Goal: Task Accomplishment & Management: Use online tool/utility

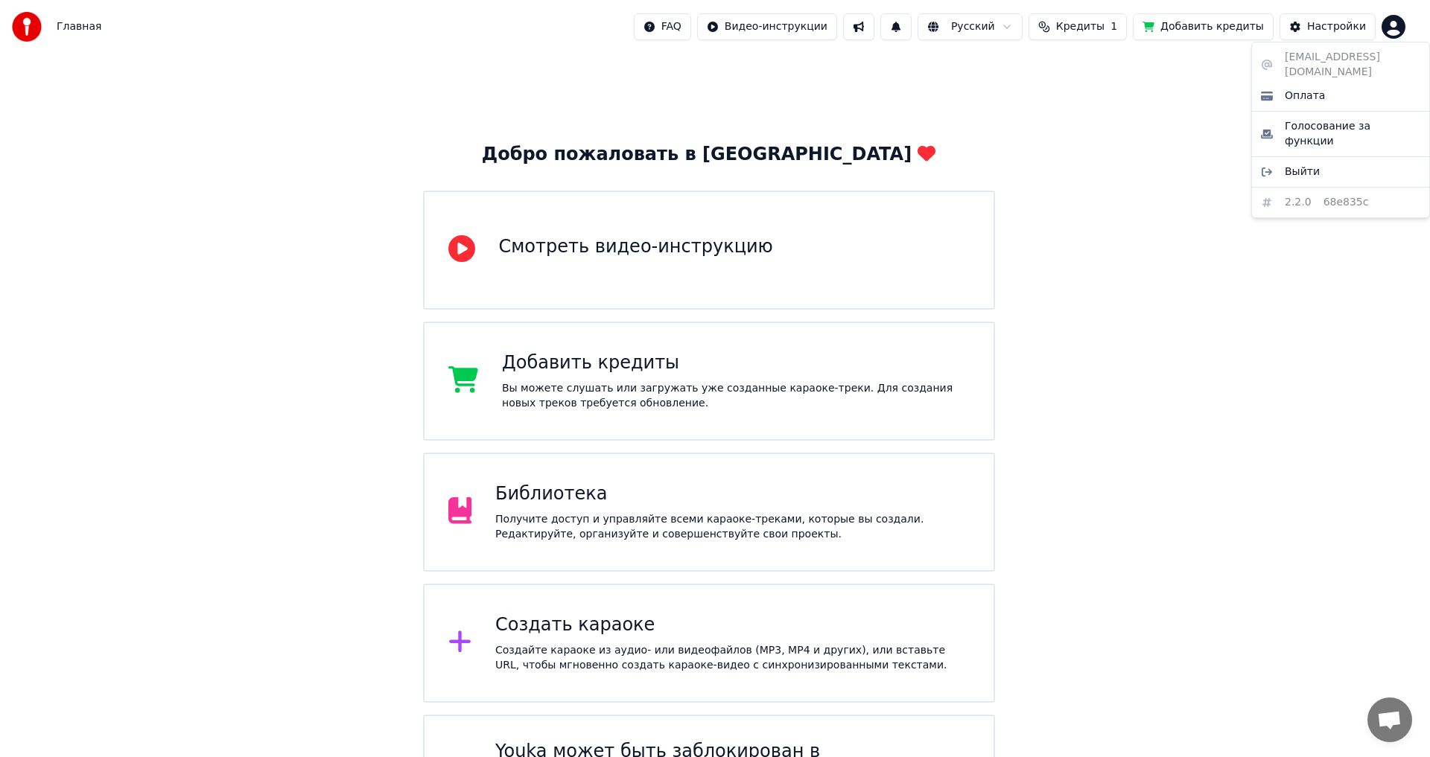
click at [1396, 29] on html "Главная FAQ Видео-инструкции Русский Кредиты 1 Добавить кредиты Настройки Добро…" at bounding box center [715, 424] width 1430 height 849
click at [1343, 33] on html "Главная FAQ Видео-инструкции Русский Кредиты 1 Добавить кредиты Настройки Добро…" at bounding box center [715, 424] width 1430 height 849
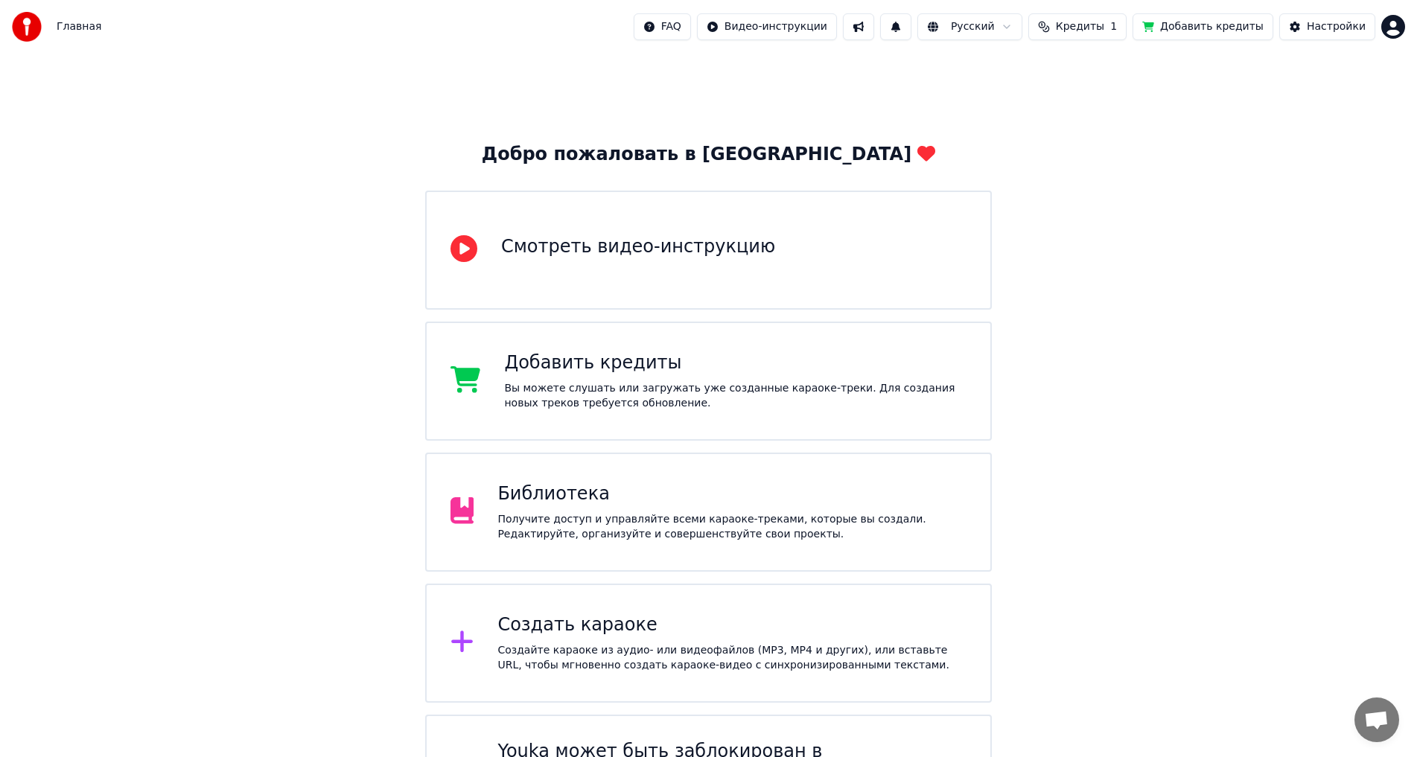
click at [1343, 33] on div "Настройки" at bounding box center [1336, 26] width 59 height 15
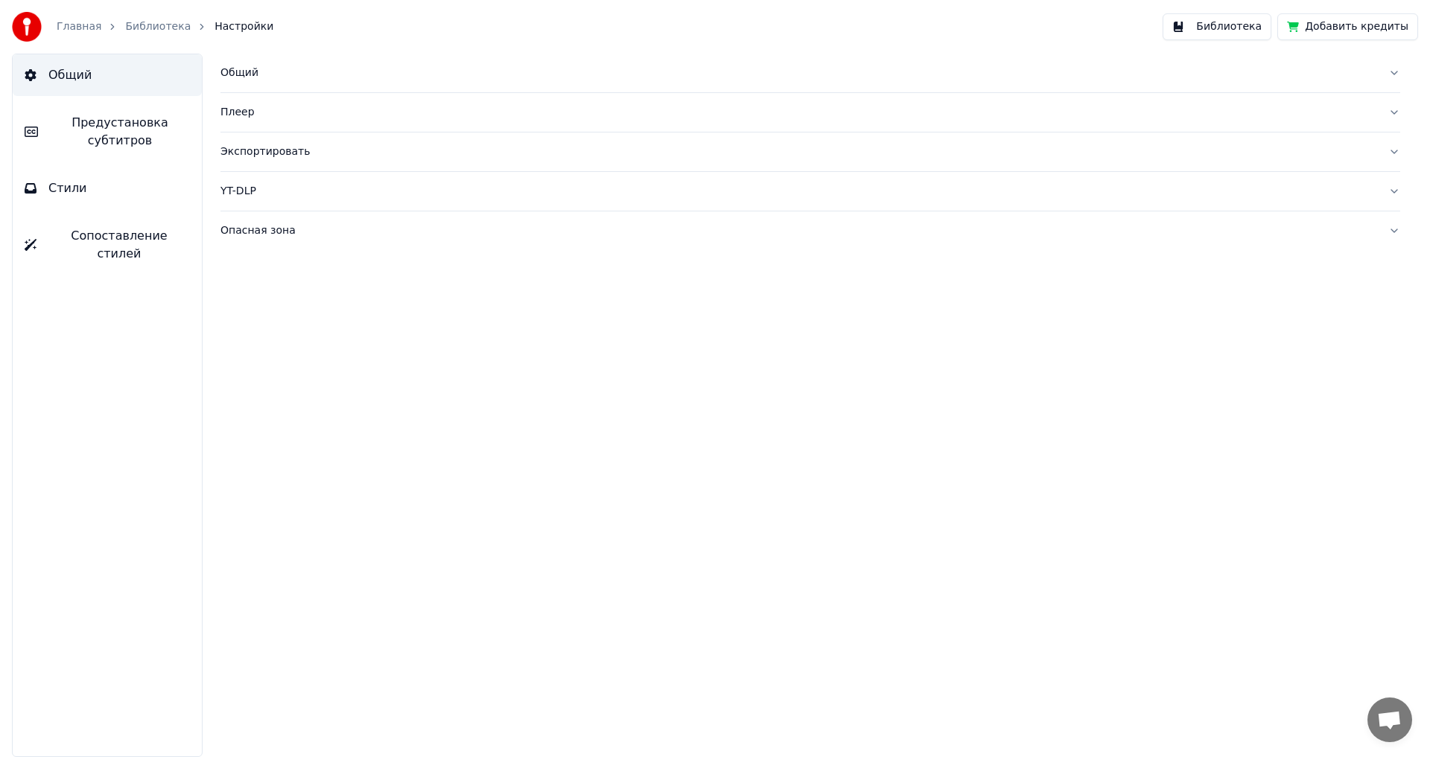
drag, startPoint x: 575, startPoint y: 603, endPoint x: 567, endPoint y: 602, distance: 7.6
click at [574, 603] on div "Общий Плеер Экспортировать YT-DLP Опасная зона" at bounding box center [810, 406] width 1239 height 704
click at [1387, 157] on button "Экспортировать" at bounding box center [810, 152] width 1180 height 39
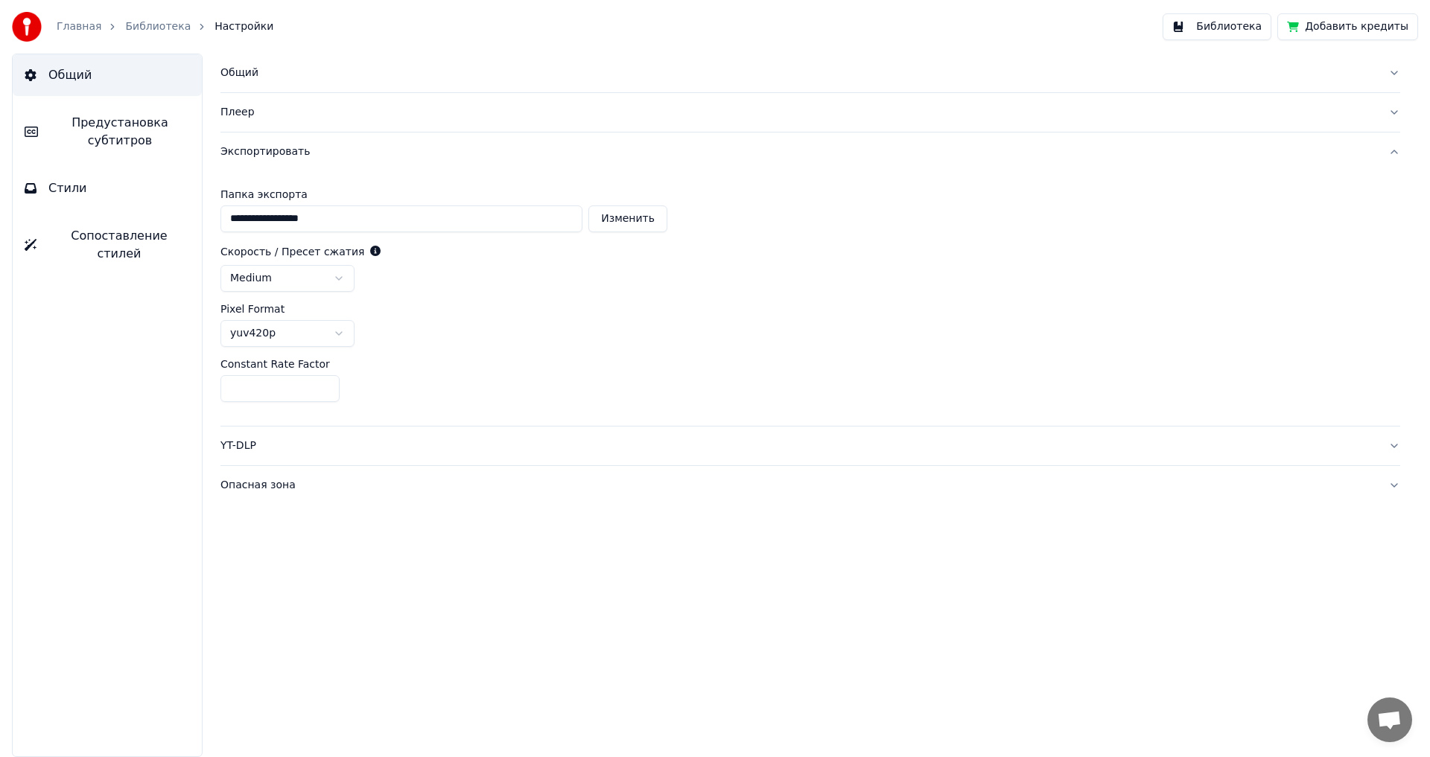
drag, startPoint x: 942, startPoint y: 678, endPoint x: 852, endPoint y: 695, distance: 91.7
click at [939, 678] on div "**********" at bounding box center [810, 406] width 1239 height 704
click at [1235, 36] on button "Библиотека" at bounding box center [1216, 26] width 109 height 27
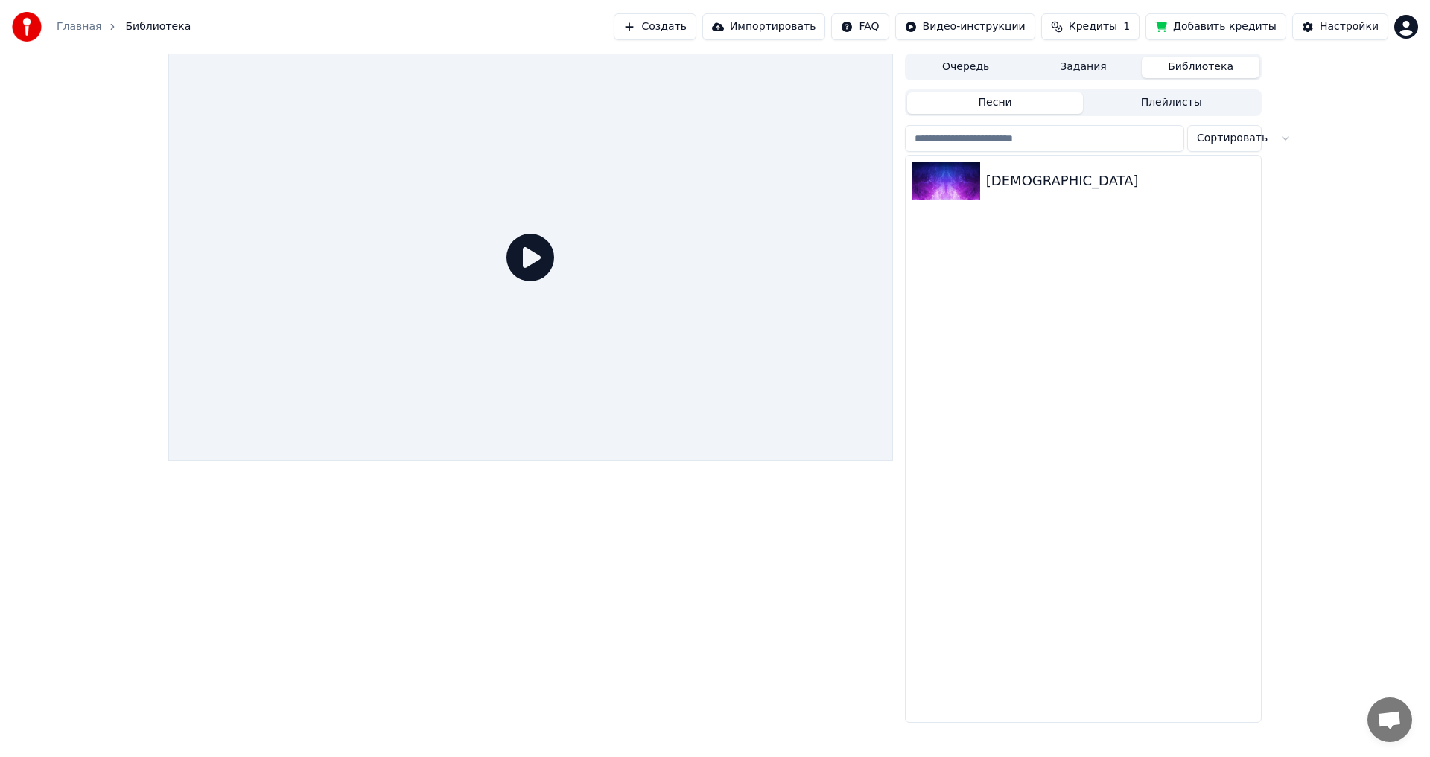
click at [1171, 105] on button "Плейлисты" at bounding box center [1171, 103] width 176 height 22
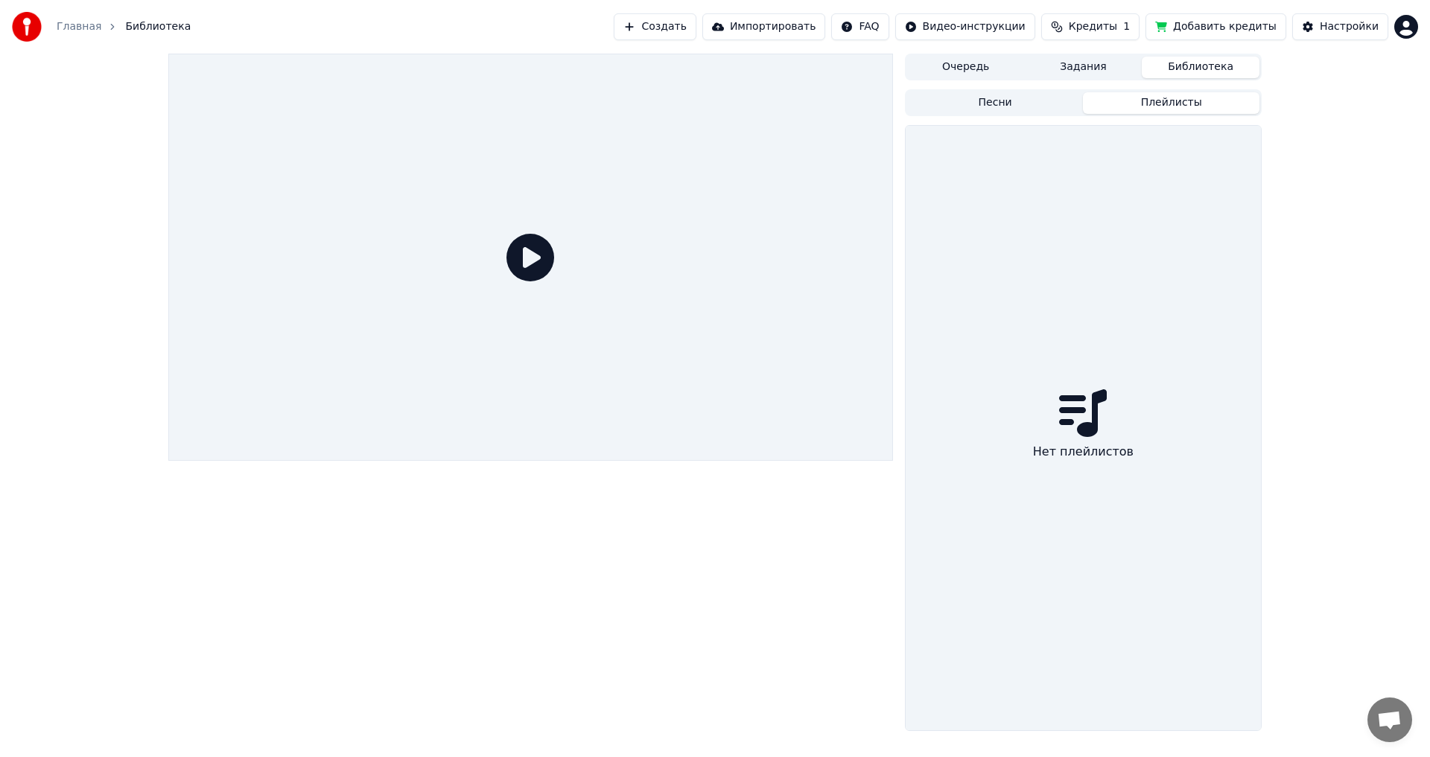
drag, startPoint x: 999, startPoint y: 101, endPoint x: 973, endPoint y: 77, distance: 35.8
click at [996, 99] on button "Песни" at bounding box center [995, 103] width 176 height 22
click at [964, 61] on button "Очередь" at bounding box center [966, 68] width 118 height 22
click at [1095, 66] on button "Задания" at bounding box center [1084, 68] width 118 height 22
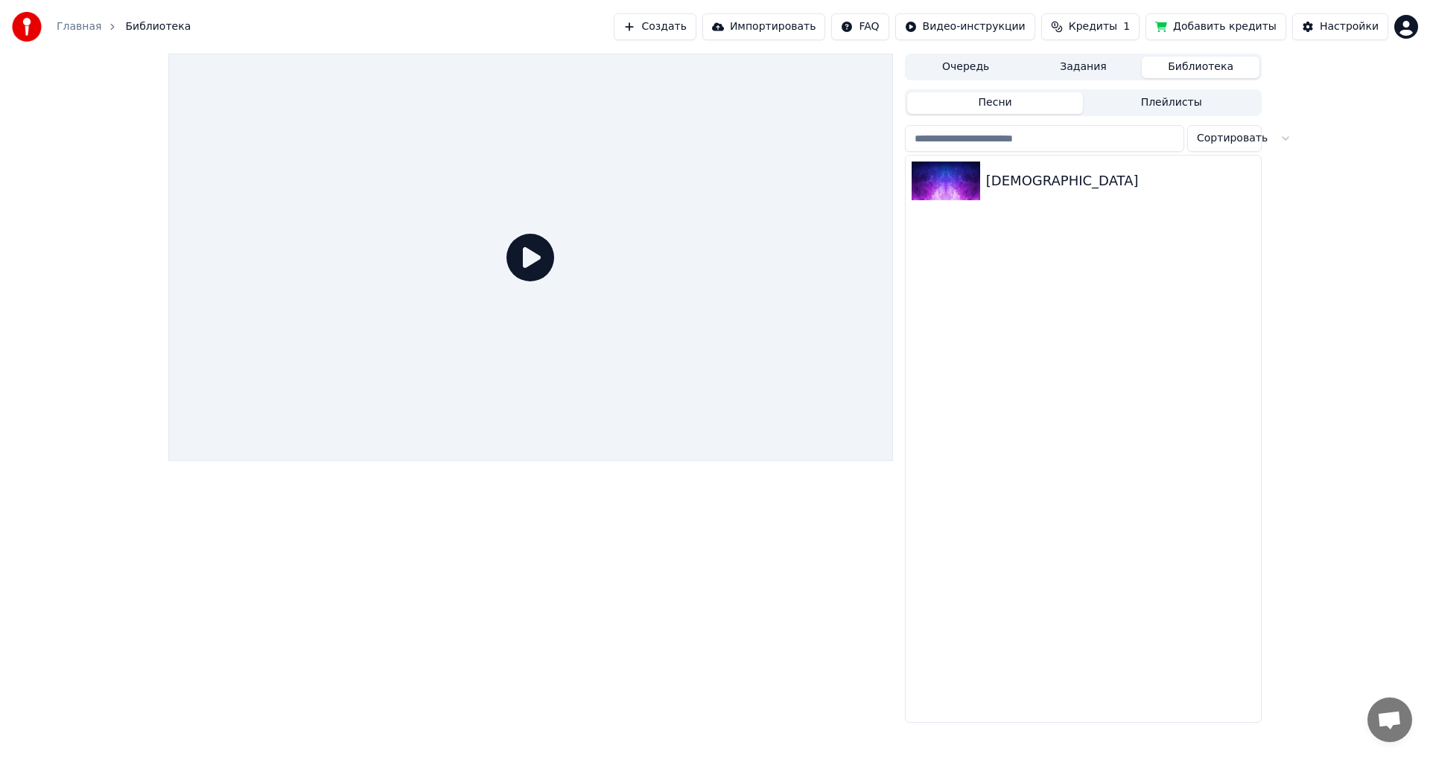
click at [1201, 66] on button "Библиотека" at bounding box center [1201, 68] width 118 height 22
click at [1005, 177] on div "[DEMOGRAPHIC_DATA]" at bounding box center [1113, 181] width 254 height 21
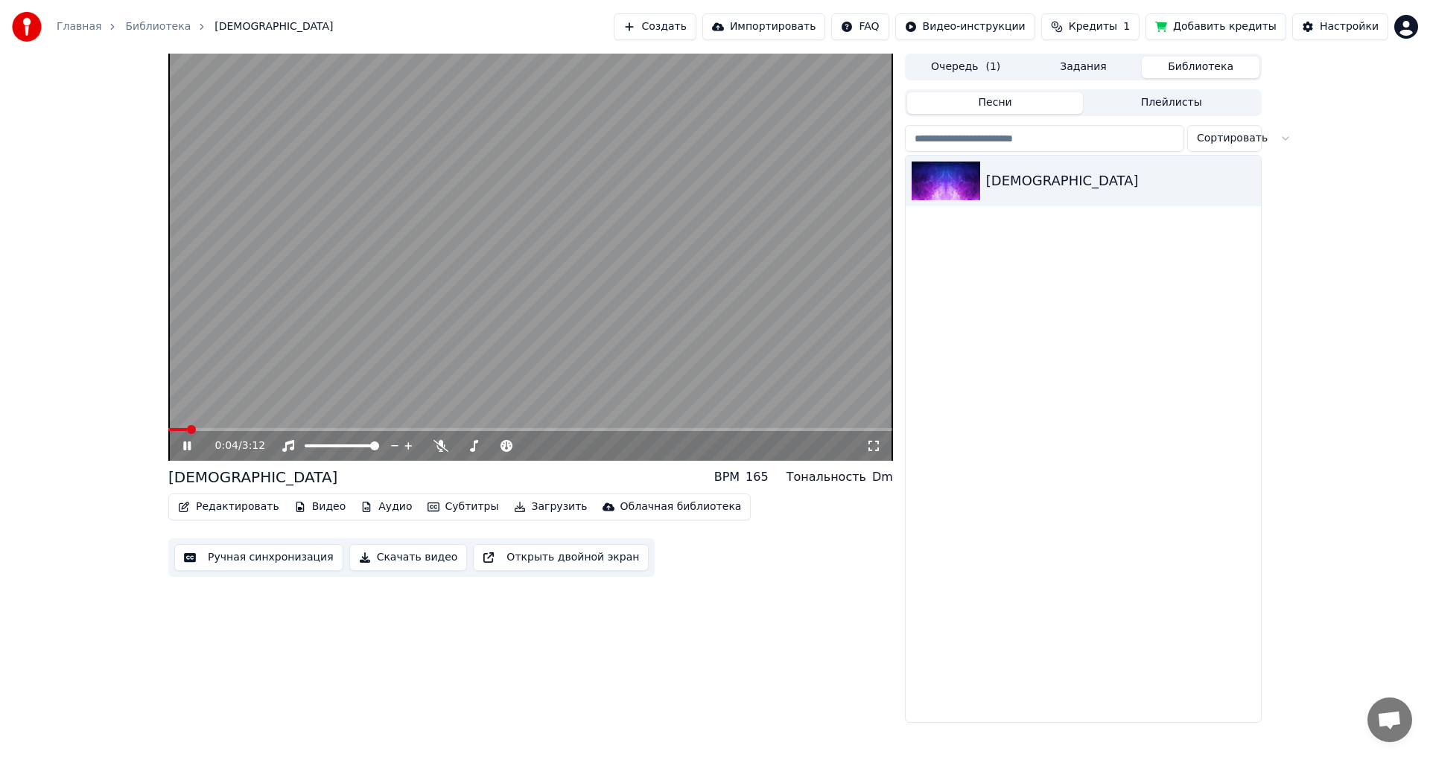
click at [238, 504] on button "Редактировать" at bounding box center [228, 507] width 113 height 21
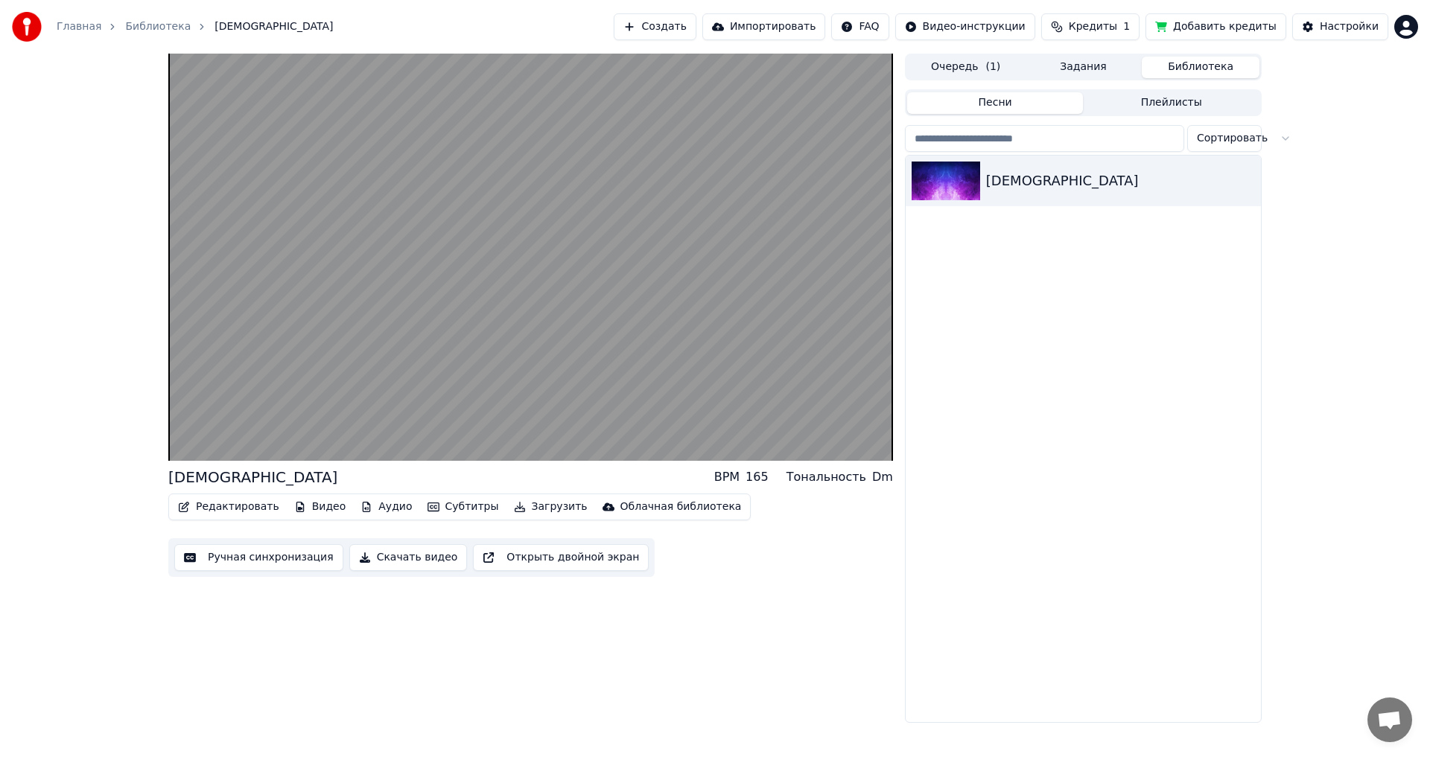
click at [515, 669] on div "Мама BPM 165 Тональность Dm Редактировать Видео Аудио Субтитры Загрузить Облачн…" at bounding box center [530, 388] width 725 height 669
click at [316, 508] on button "Видео" at bounding box center [320, 507] width 64 height 21
click at [737, 685] on div "Мама BPM 165 Тональность Dm Редактировать Видео Аудио Субтитры Загрузить Облачн…" at bounding box center [530, 388] width 725 height 669
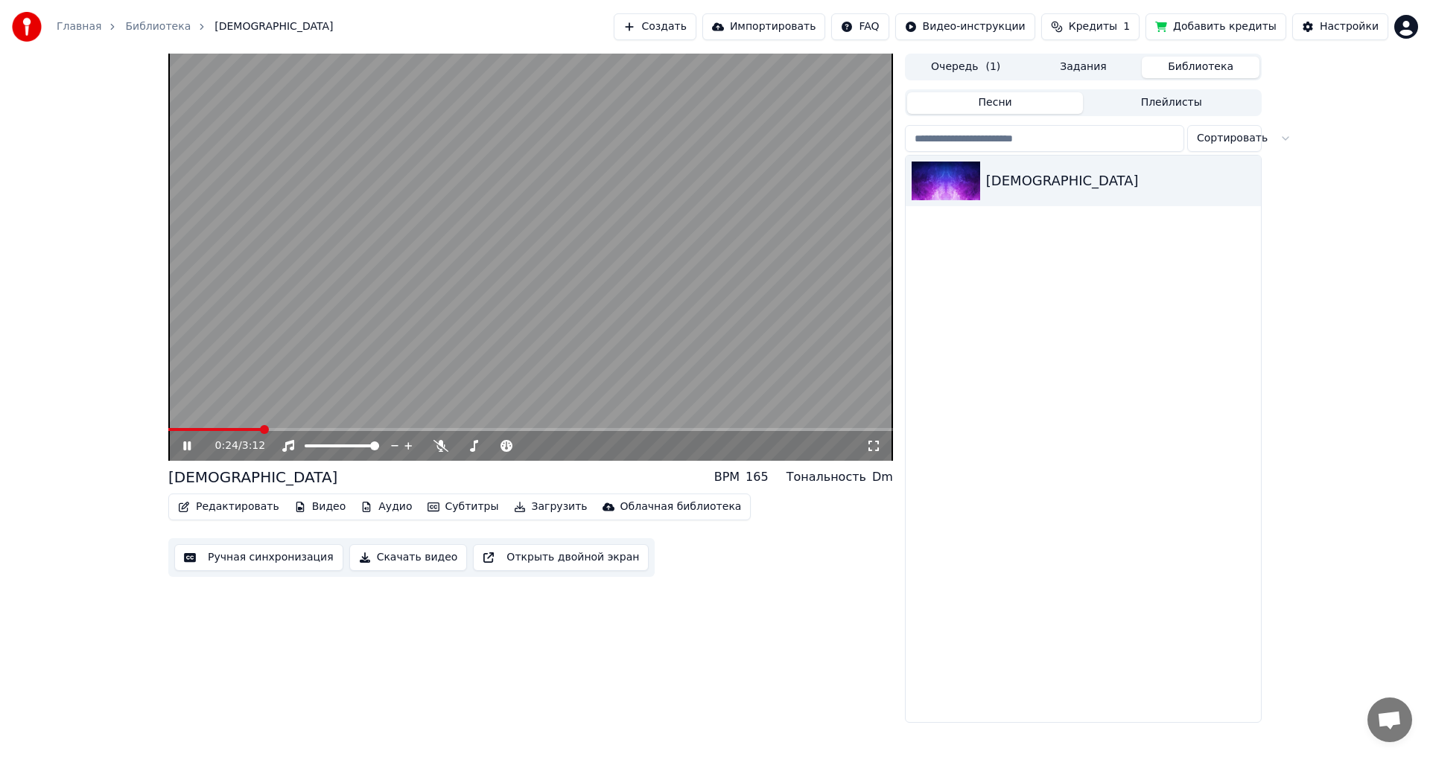
click at [559, 559] on button "Открыть двойной экран" at bounding box center [561, 557] width 176 height 27
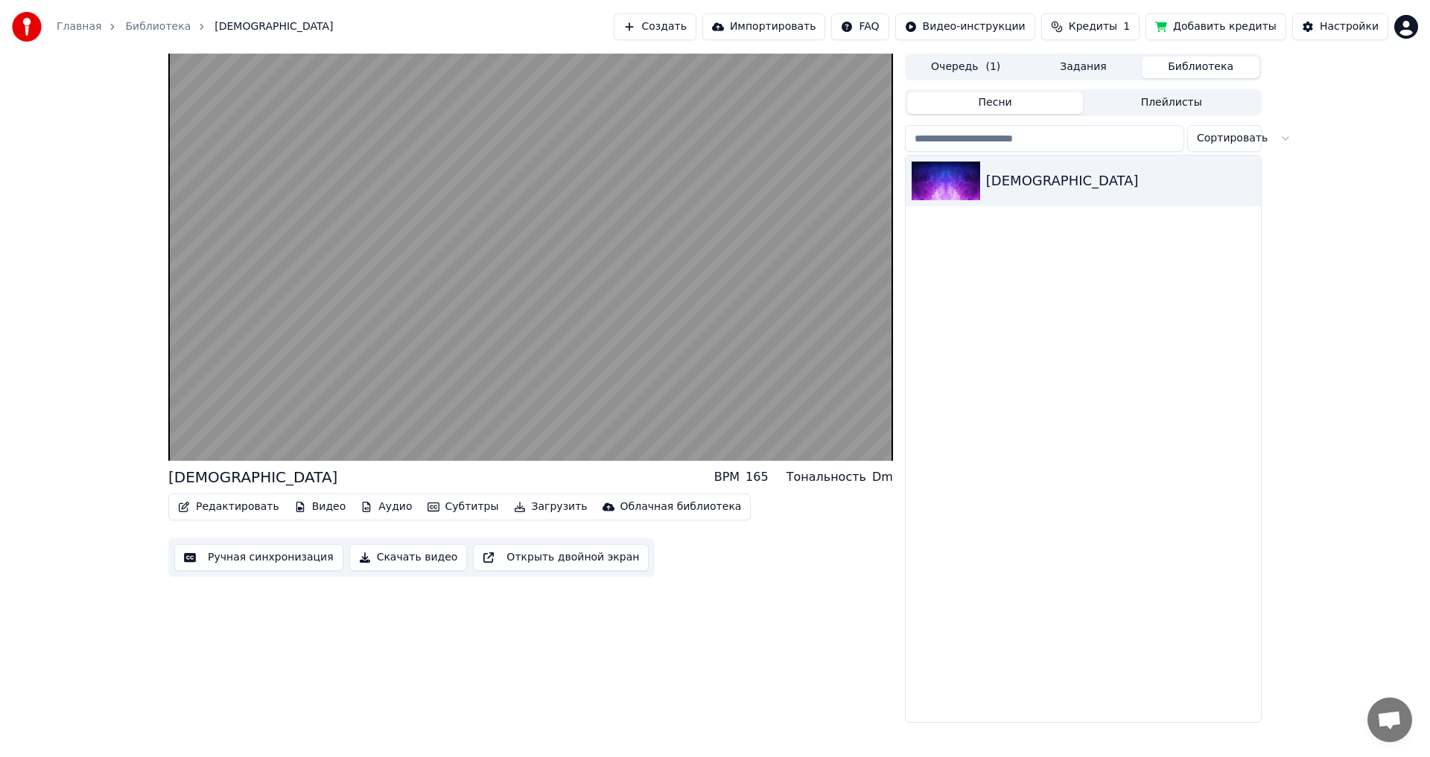
click at [209, 509] on button "Редактировать" at bounding box center [228, 507] width 113 height 21
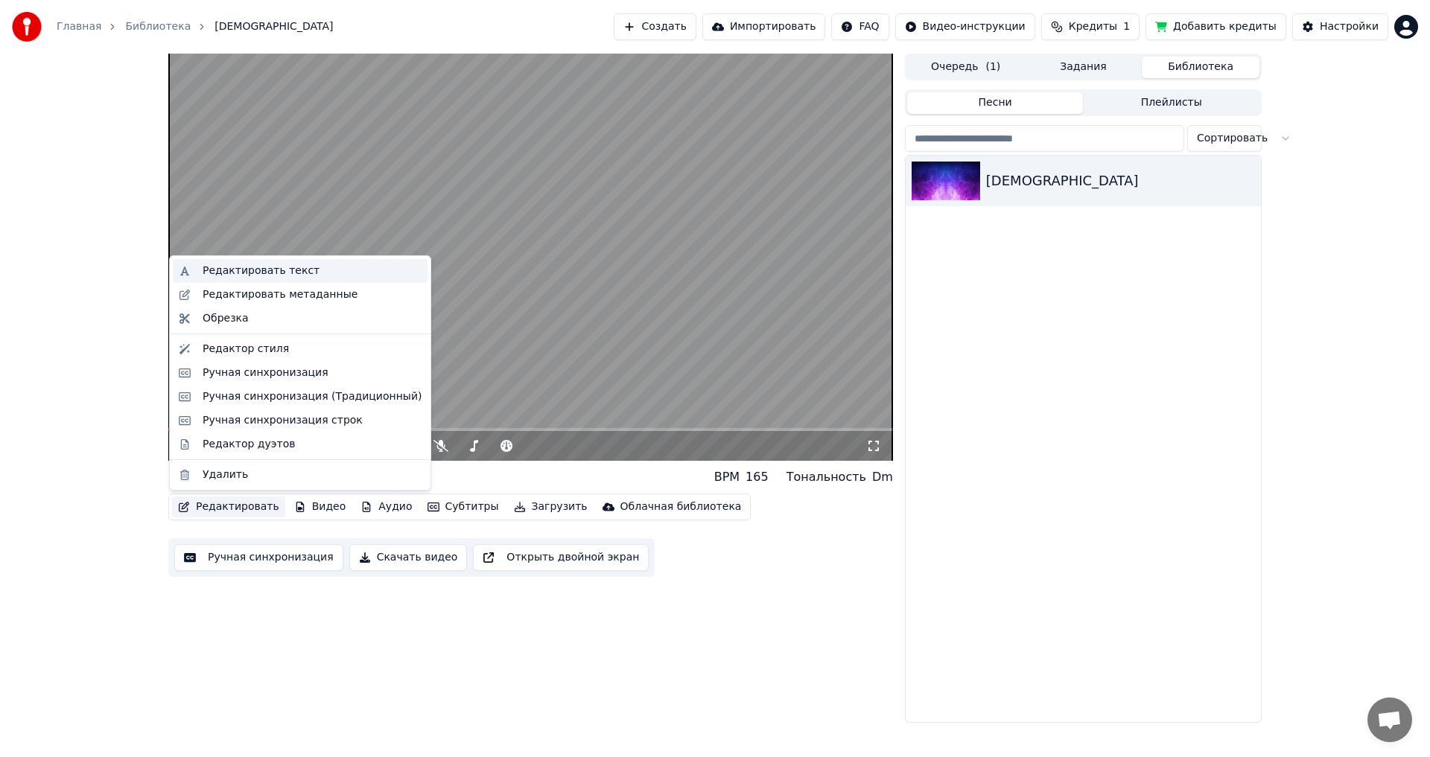
click at [236, 276] on div "Редактировать текст" at bounding box center [261, 271] width 117 height 15
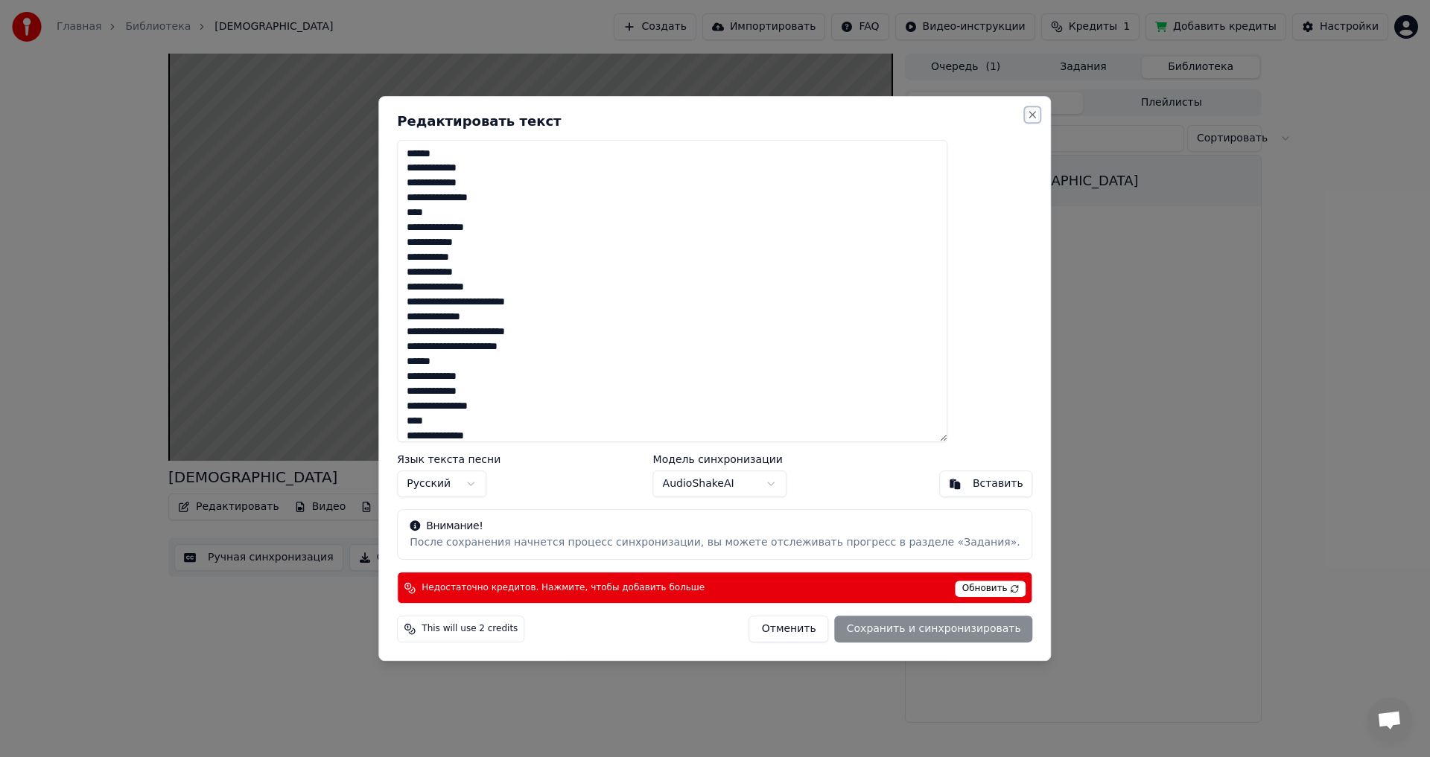
click at [1027, 116] on button "Close" at bounding box center [1033, 115] width 12 height 12
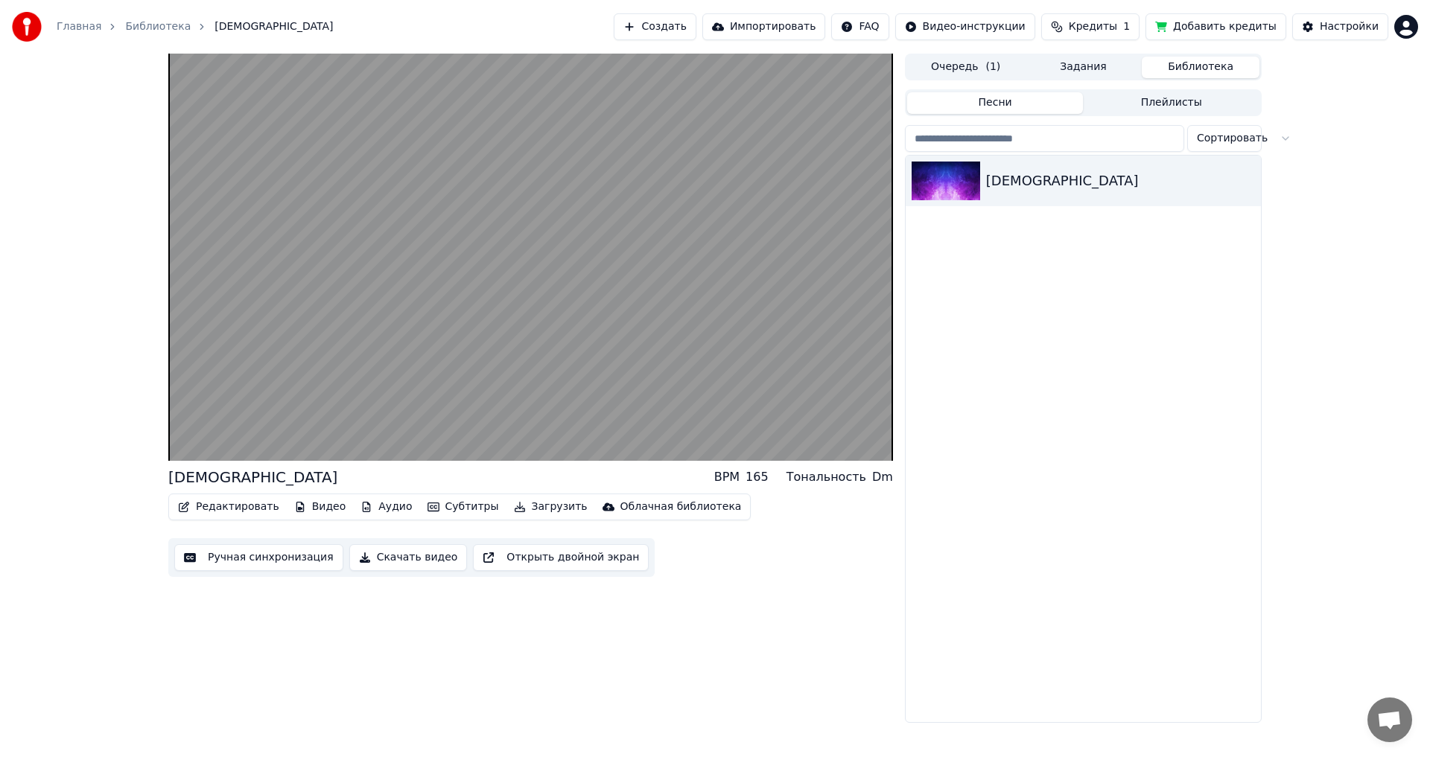
click at [255, 564] on button "Ручная синхронизация" at bounding box center [258, 557] width 169 height 27
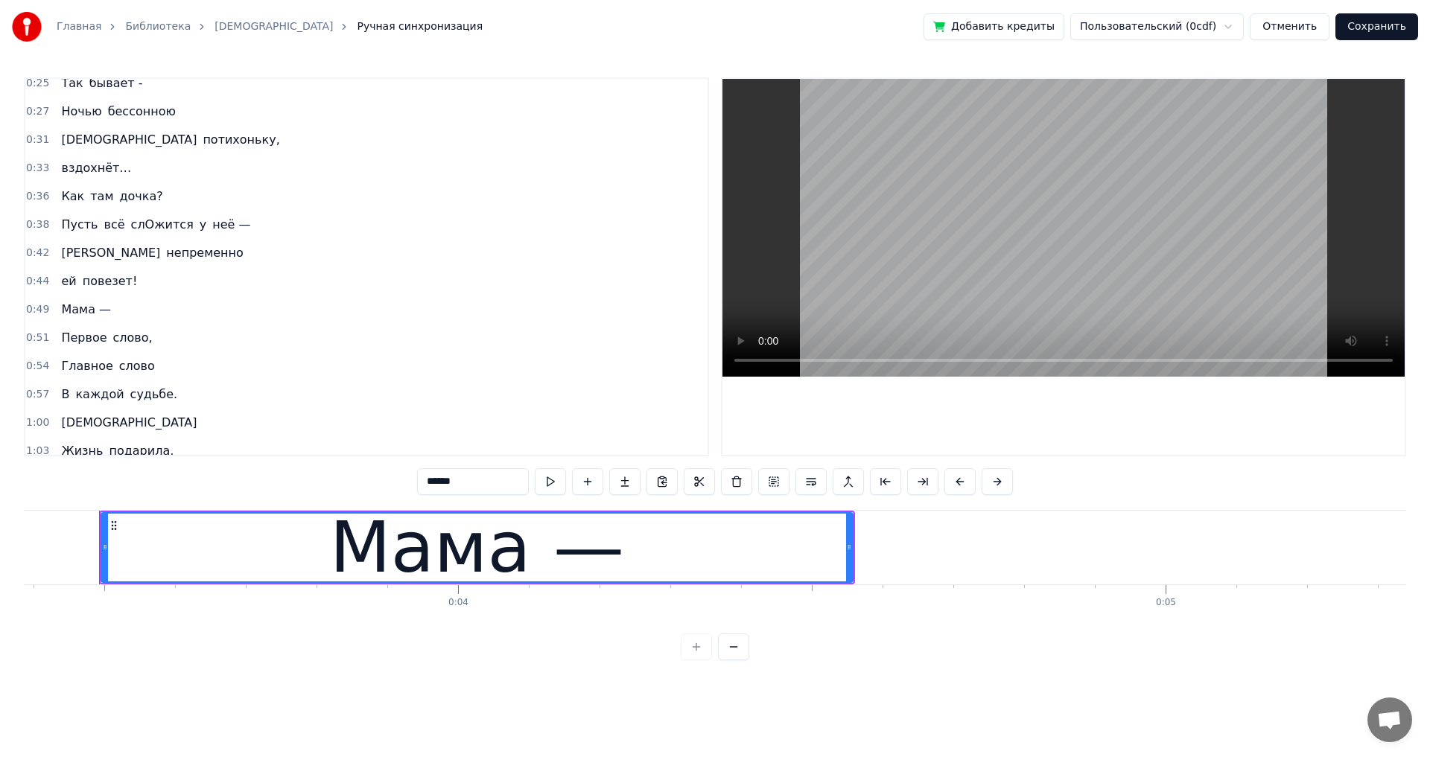
scroll to position [298, 0]
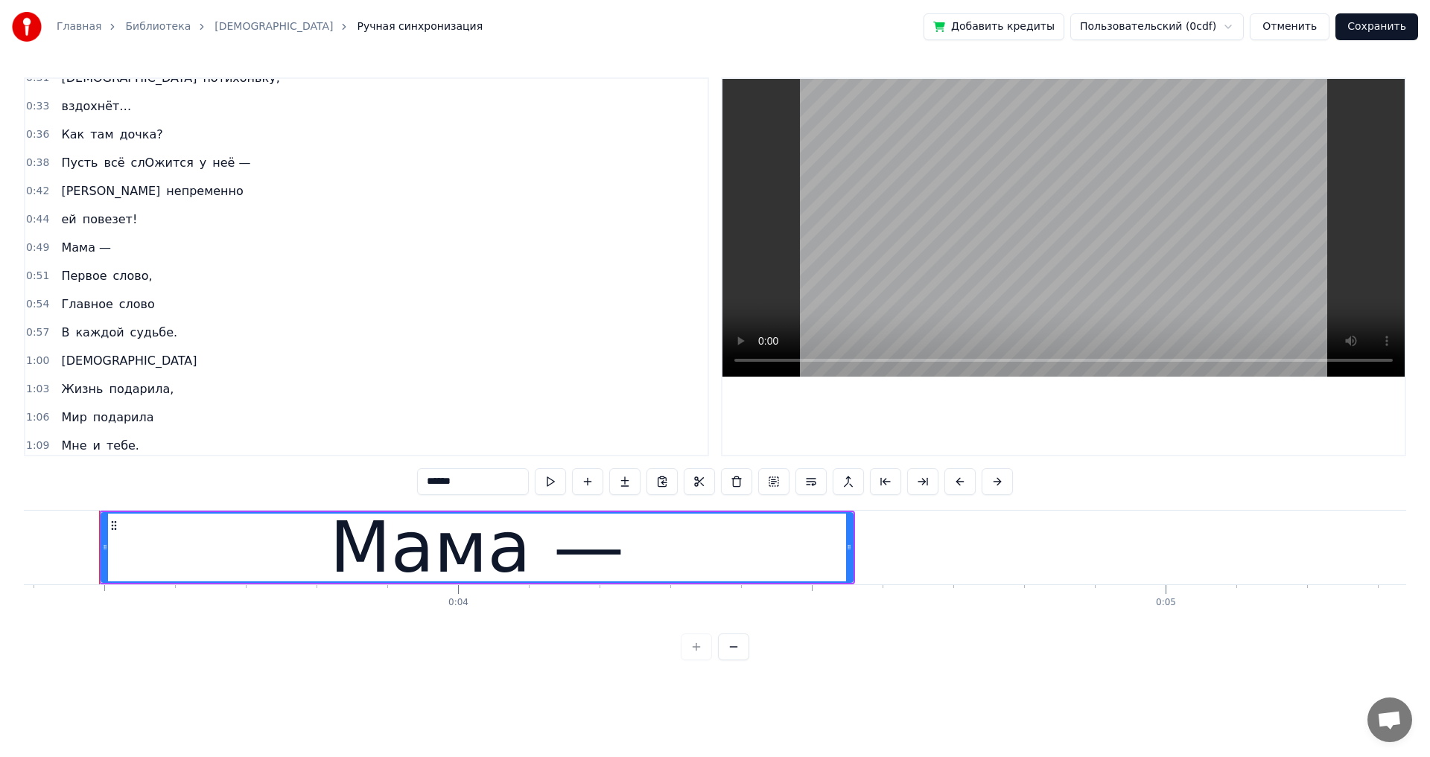
click at [65, 138] on span "Как" at bounding box center [73, 134] width 26 height 17
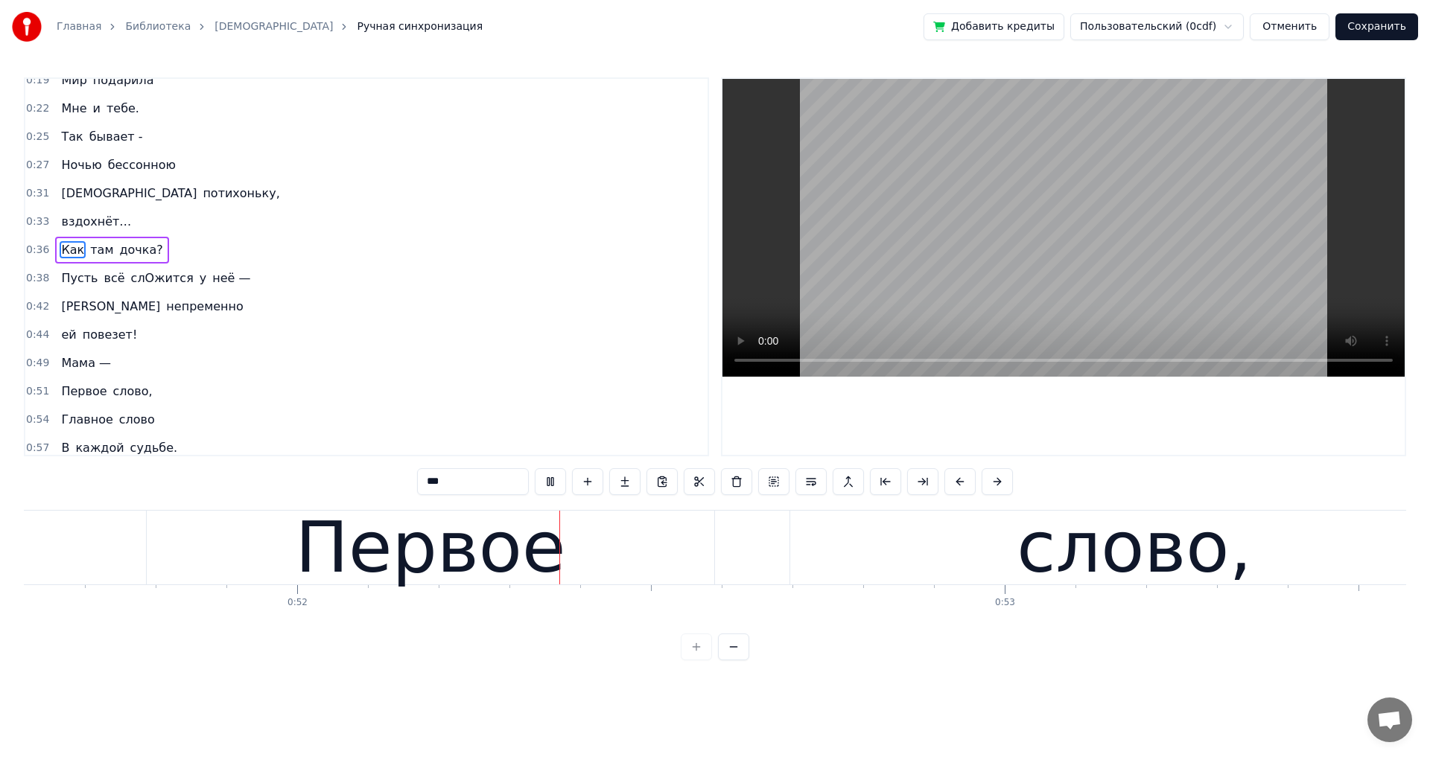
scroll to position [0, 36521]
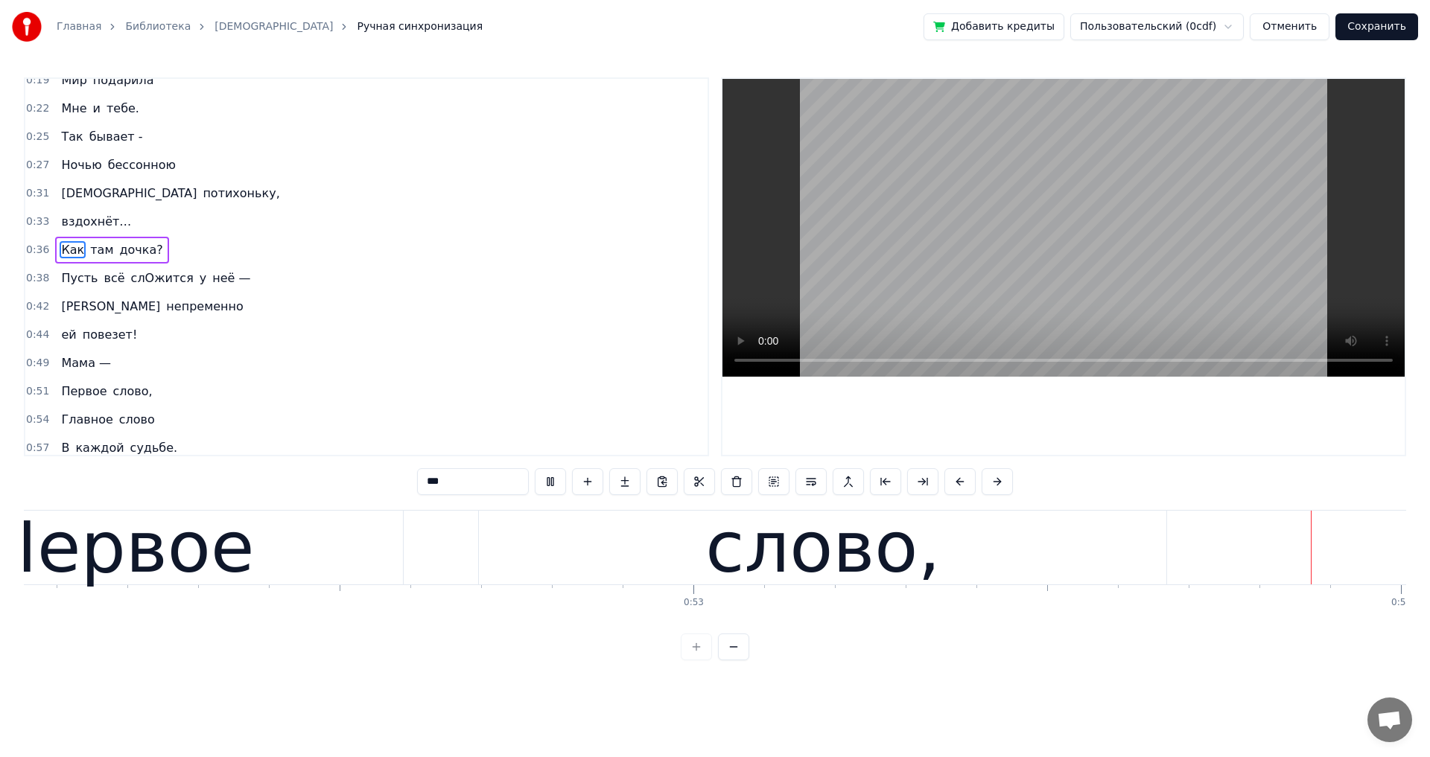
click at [60, 250] on span "Как" at bounding box center [73, 249] width 26 height 17
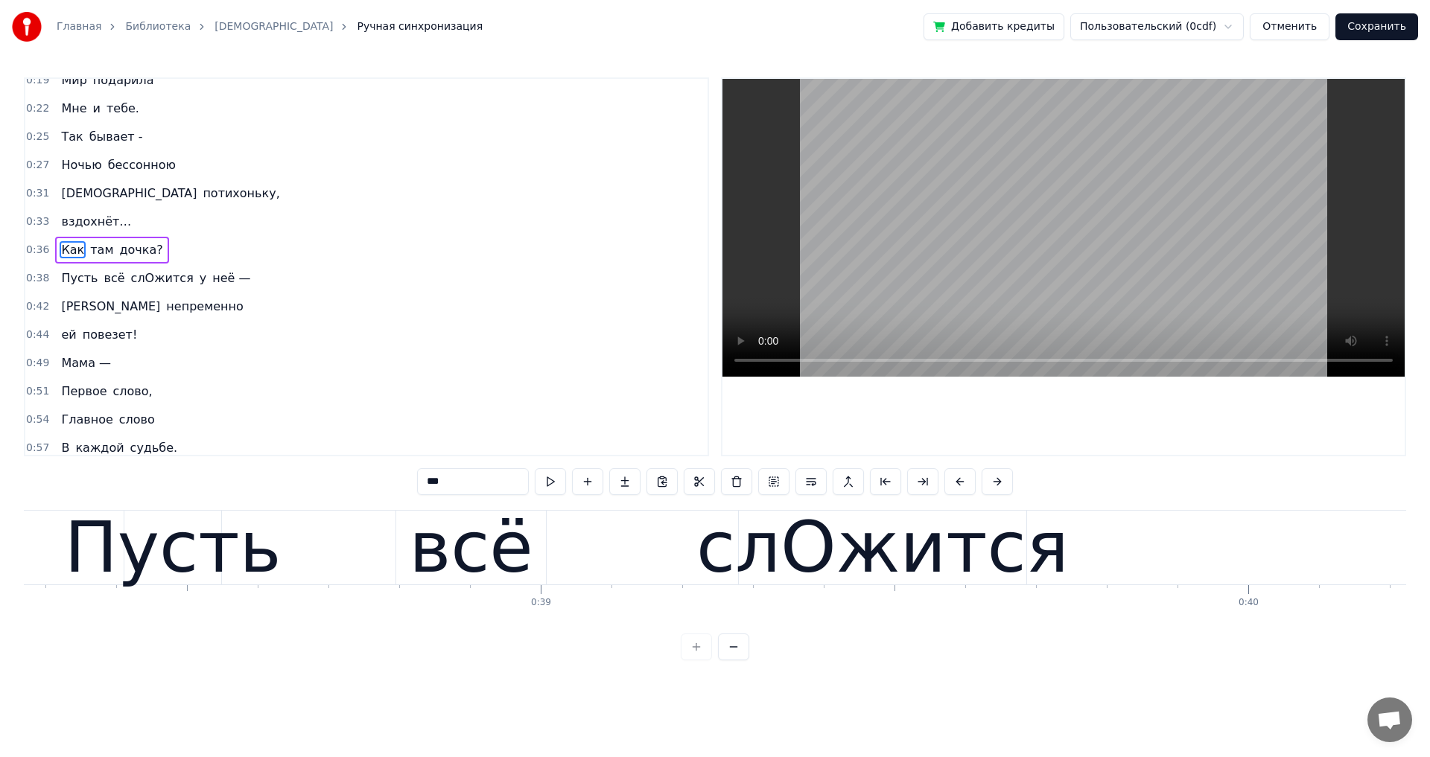
scroll to position [0, 26026]
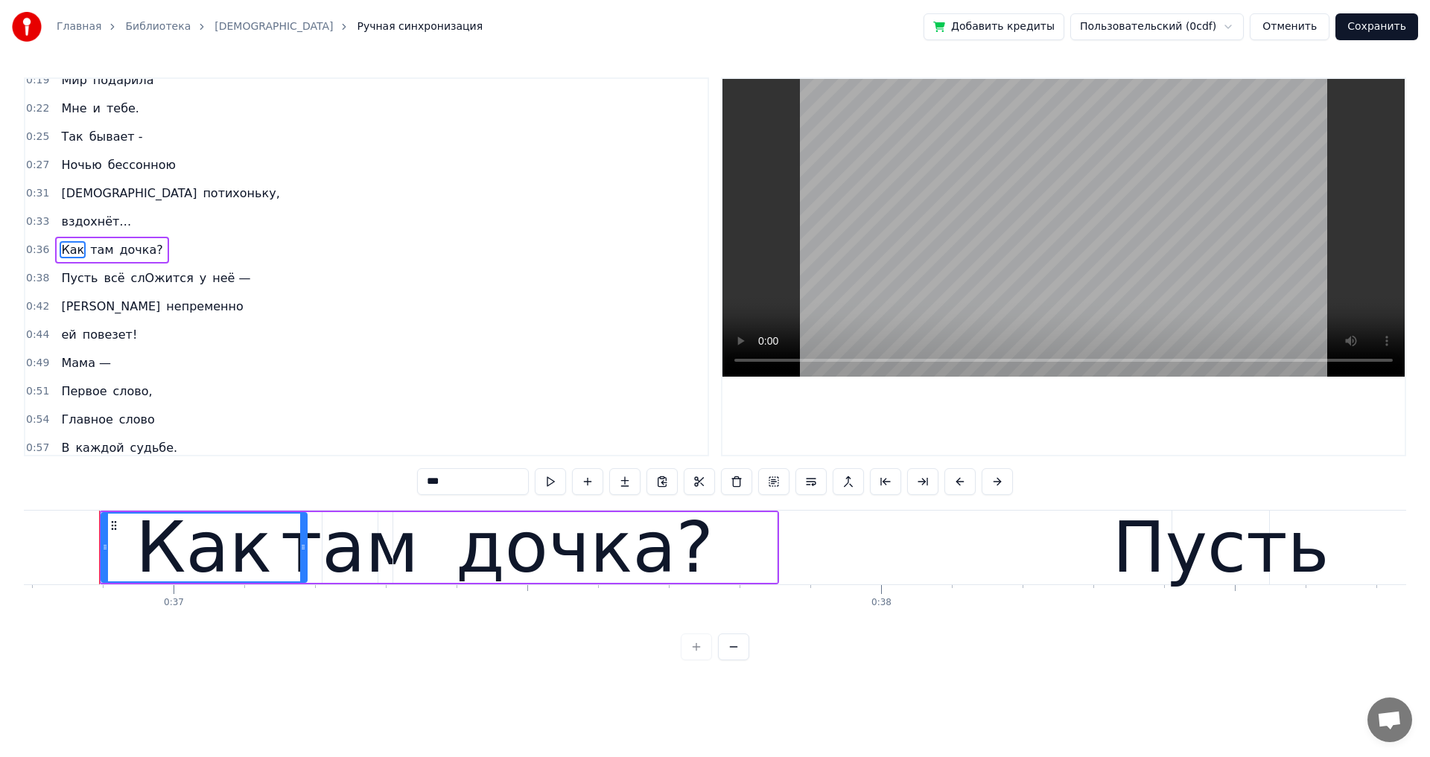
click at [63, 220] on span "вздохнёт…" at bounding box center [96, 221] width 73 height 17
type input "*********"
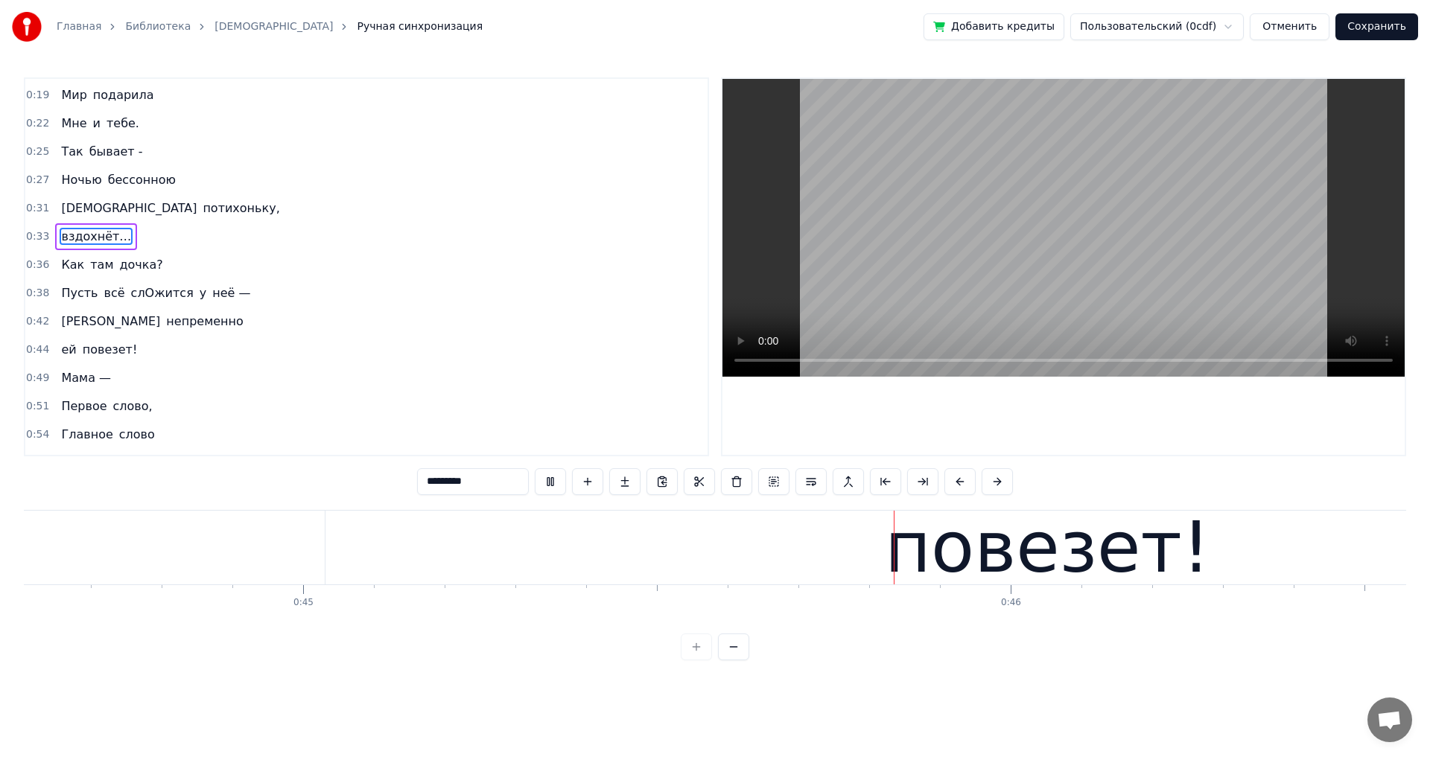
scroll to position [0, 31830]
